Goal: Navigation & Orientation: Find specific page/section

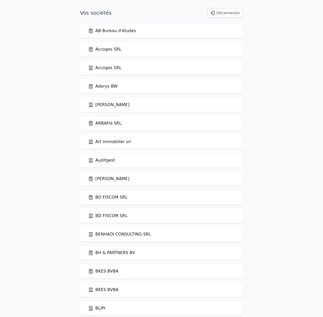
scroll to position [168, 0]
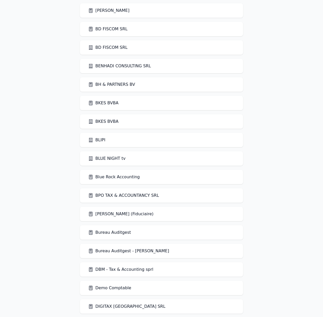
click at [121, 177] on link "Blue Rock Accounting" at bounding box center [114, 177] width 52 height 6
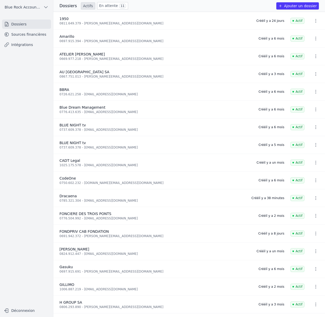
click at [43, 34] on link "Sources financières" at bounding box center [26, 34] width 49 height 9
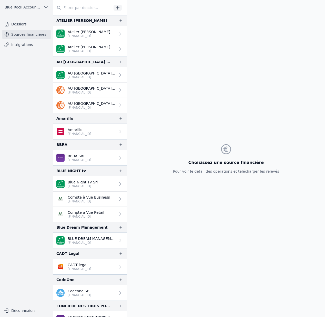
click at [109, 37] on link "Atelier [PERSON_NAME] [FINANCIAL_ID]" at bounding box center [90, 33] width 74 height 15
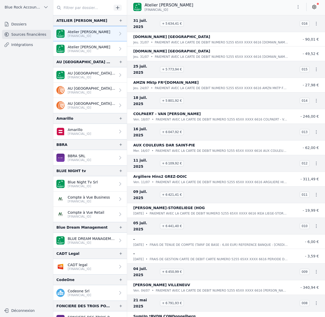
click at [109, 49] on link "Atelier [PERSON_NAME] [FINANCIAL_ID]" at bounding box center [90, 48] width 74 height 15
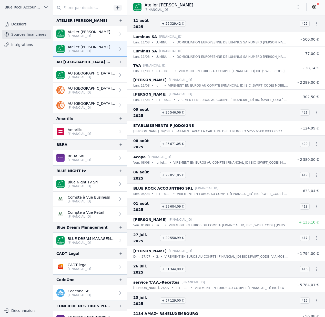
click at [96, 182] on p "Blue Night Tv Srl" at bounding box center [83, 181] width 30 height 5
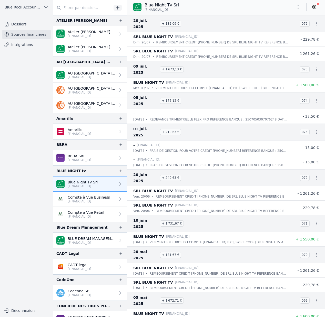
click at [94, 203] on p "[FINANCIAL_ID]" at bounding box center [89, 201] width 42 height 4
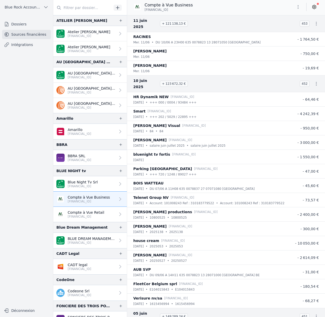
click at [95, 212] on p "Compte à Vue Retail" at bounding box center [86, 212] width 37 height 5
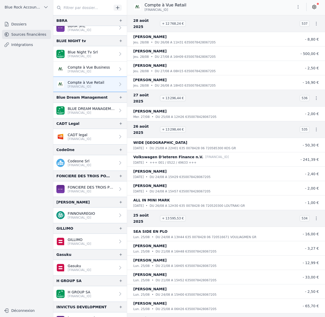
scroll to position [102, 0]
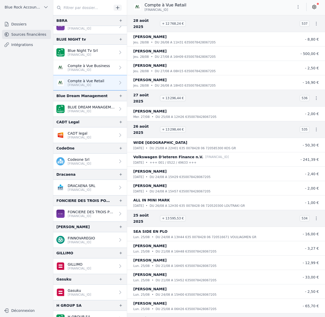
scroll to position [132, 0]
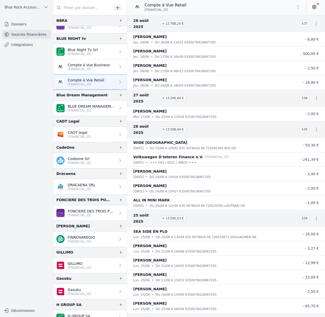
click at [88, 185] on p "DRACAENA SRL" at bounding box center [82, 184] width 28 height 5
